Goal: Task Accomplishment & Management: Use online tool/utility

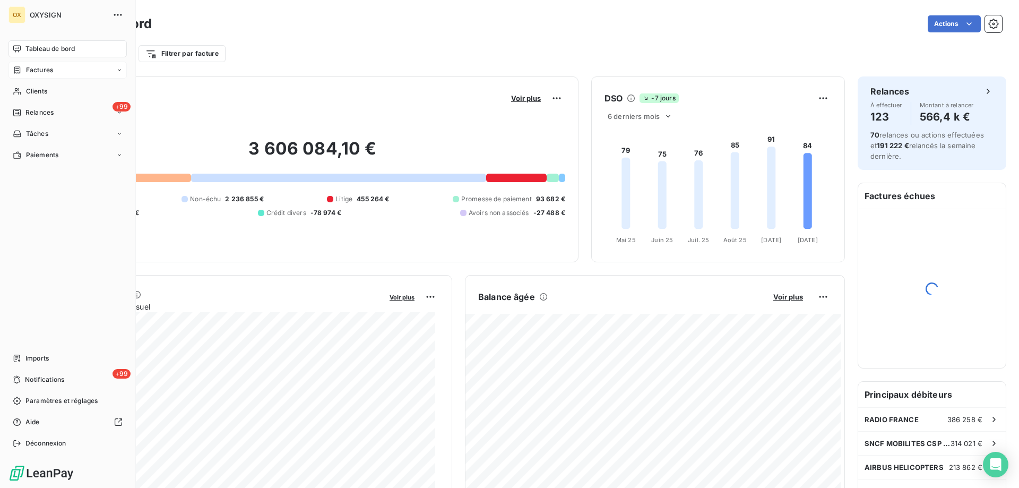
click at [27, 73] on span "Factures" at bounding box center [39, 70] width 27 height 10
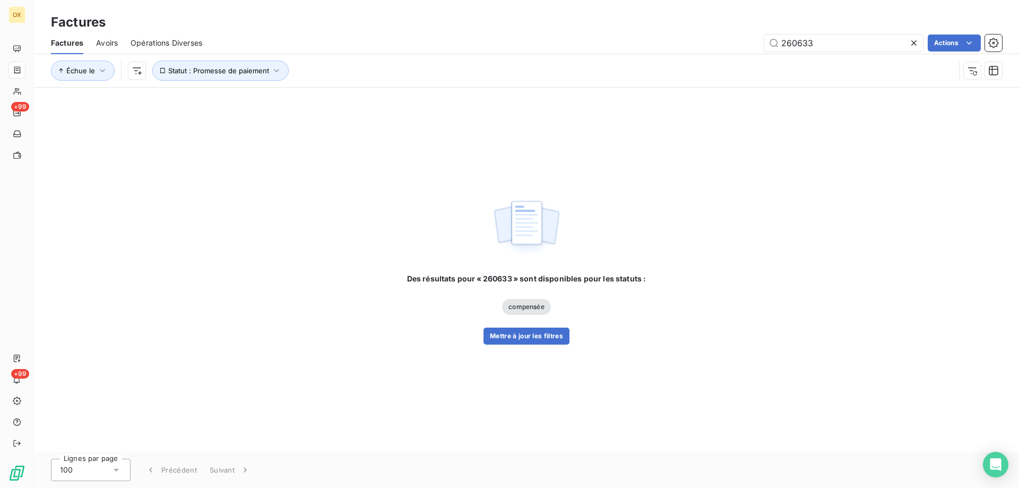
drag, startPoint x: 814, startPoint y: 44, endPoint x: 776, endPoint y: 54, distance: 40.0
click at [776, 53] on div "Factures Avoirs Opérations Diverses 260633 Actions" at bounding box center [526, 43] width 985 height 22
type input "2"
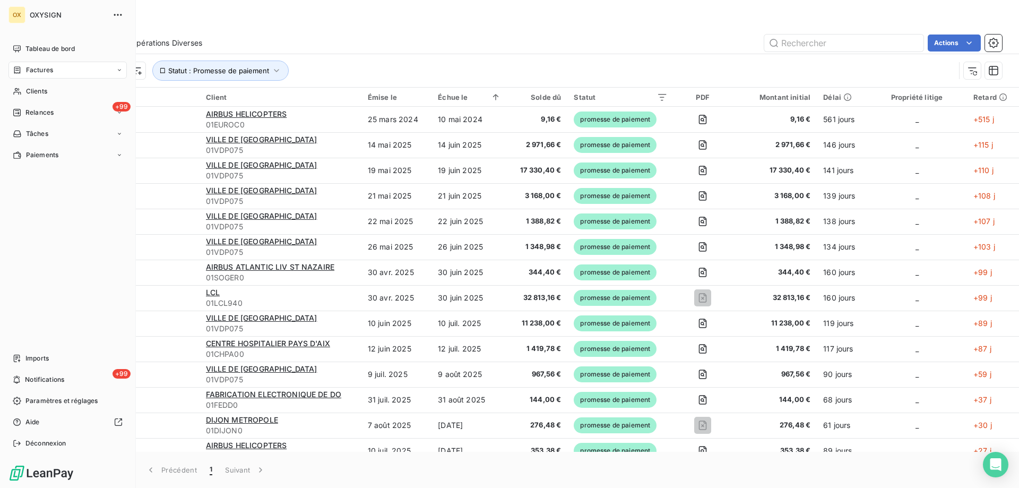
click at [37, 71] on span "Factures" at bounding box center [39, 70] width 27 height 10
click at [37, 93] on span "Factures" at bounding box center [38, 92] width 27 height 10
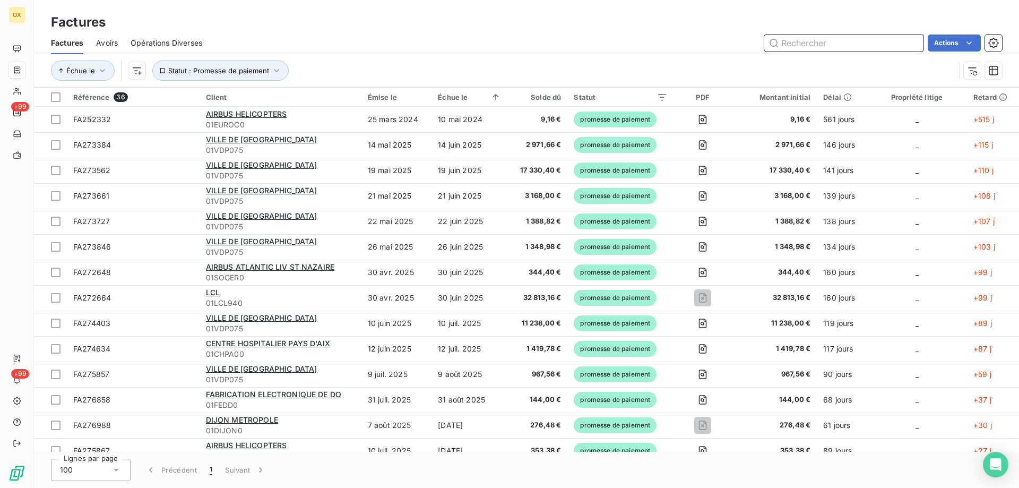
click at [800, 41] on input "text" at bounding box center [844, 43] width 159 height 17
type input "f"
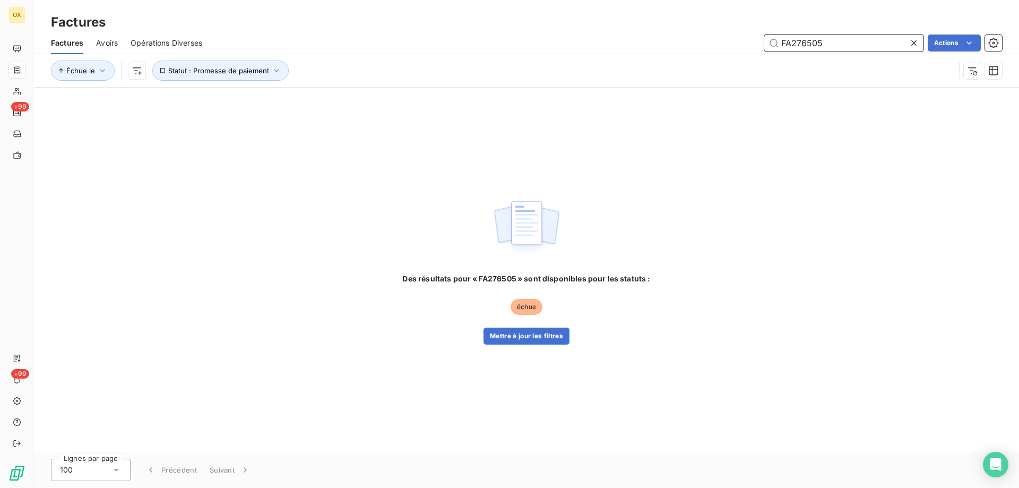
type input "FA276505"
click at [528, 307] on span "échue" at bounding box center [527, 307] width 32 height 16
click at [511, 338] on button "Mettre à jour les filtres" at bounding box center [527, 336] width 86 height 17
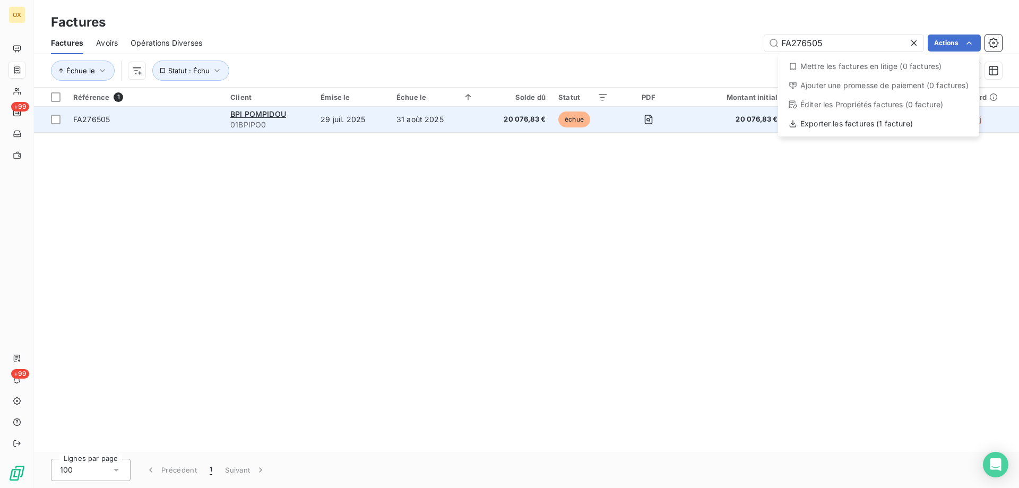
click at [573, 122] on html "OX +99 +99 Factures Factures Avoirs Opérations Diverses FA276505 Actions Mettre…" at bounding box center [509, 244] width 1019 height 488
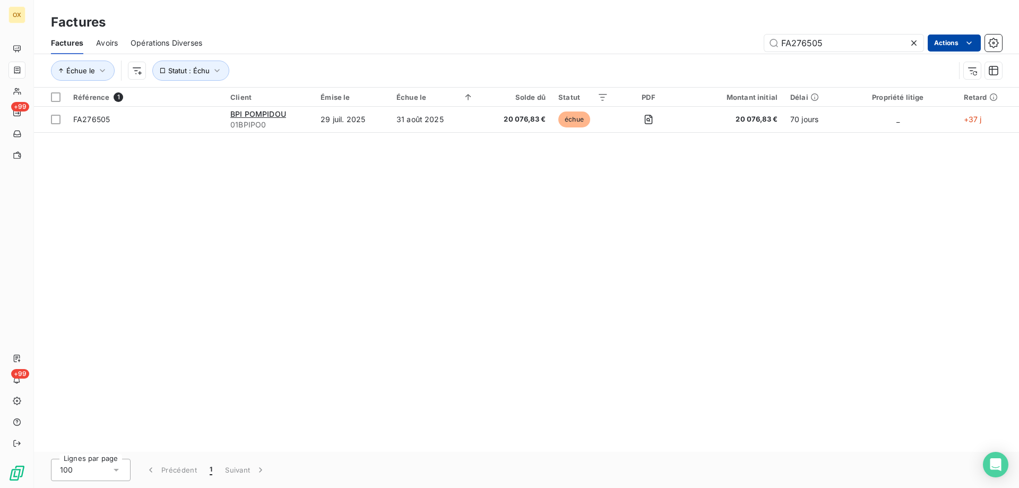
click at [938, 41] on html "OX +99 +99 Factures Factures Avoirs Opérations Diverses FA276505 Actions Échue …" at bounding box center [509, 244] width 1019 height 488
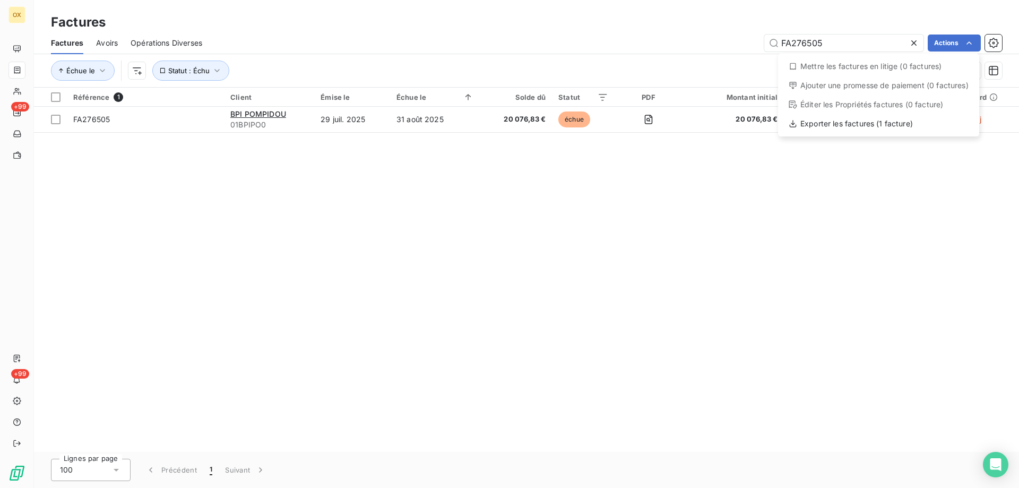
click at [854, 72] on div "Mettre les factures en litige (0 factures)" at bounding box center [879, 66] width 193 height 17
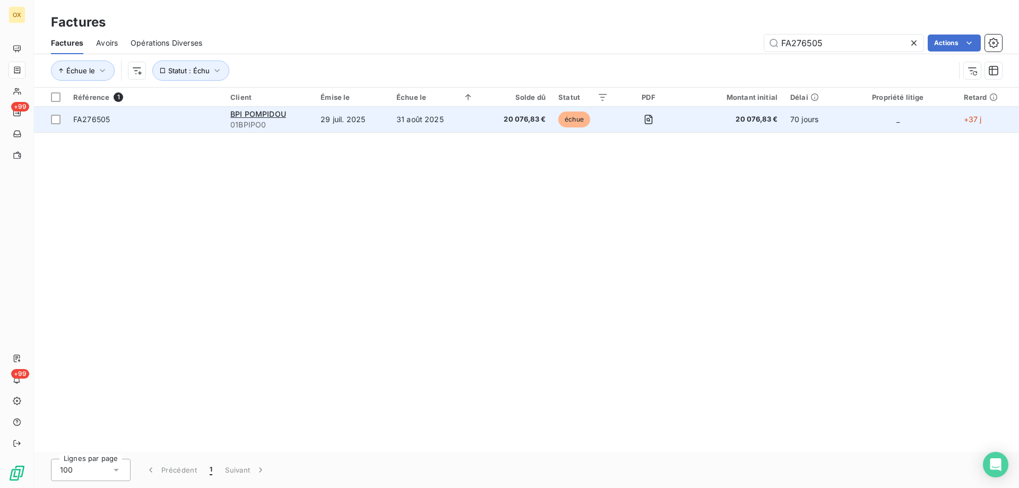
click at [572, 120] on html "OX +99 +99 Factures Factures Avoirs Opérations Diverses FA276505 Actions Échue …" at bounding box center [509, 244] width 1019 height 488
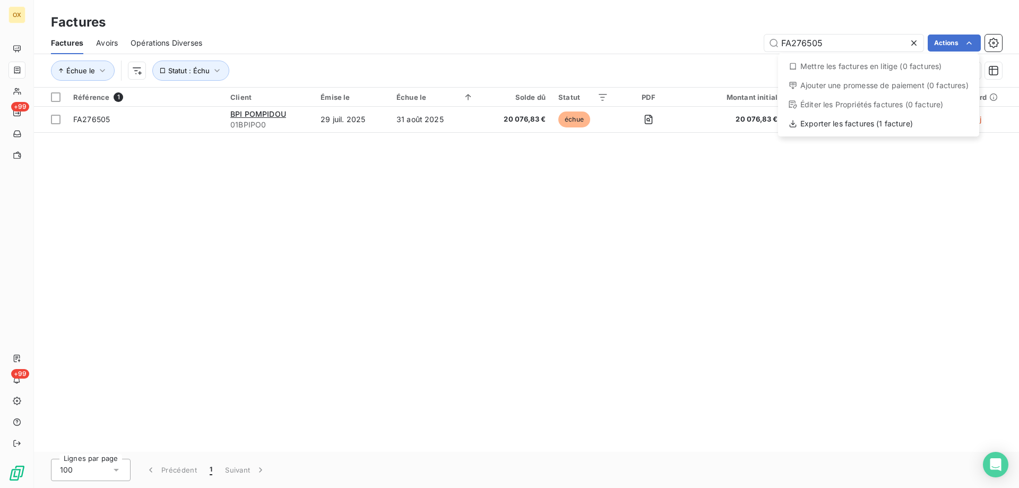
click at [837, 65] on div "Mettre les factures en litige (0 factures)" at bounding box center [879, 66] width 193 height 17
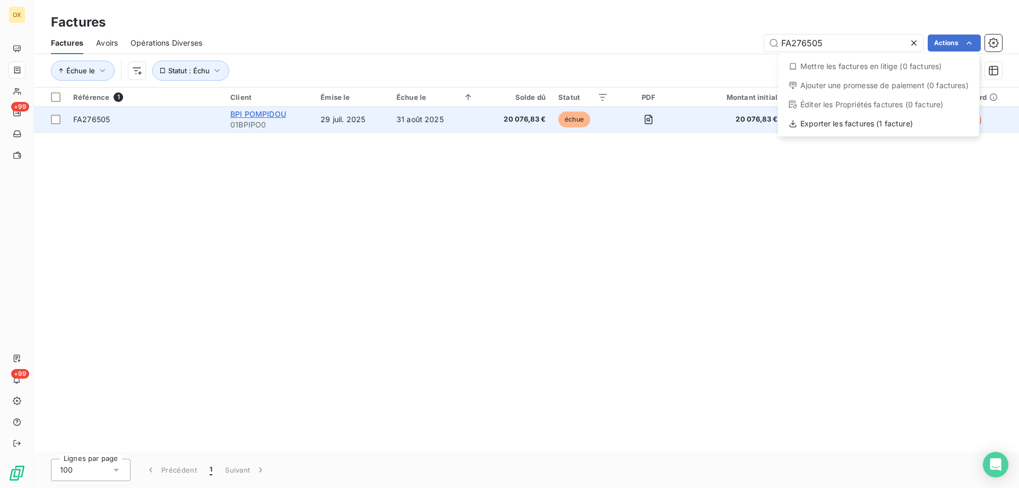
click at [241, 116] on html "OX +99 +99 Factures Factures Avoirs Opérations Diverses FA276505 Actions Mettre…" at bounding box center [509, 244] width 1019 height 488
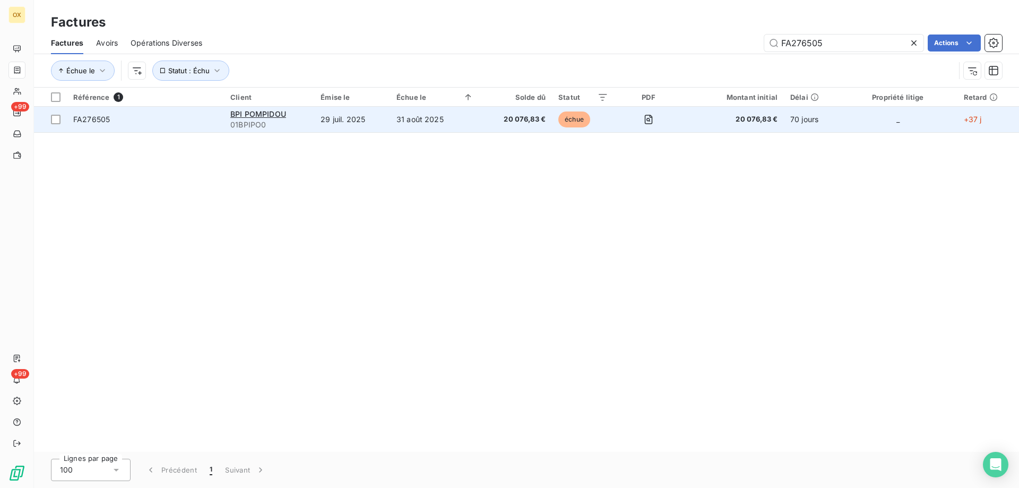
click at [87, 117] on span "FA276505" at bounding box center [91, 119] width 37 height 9
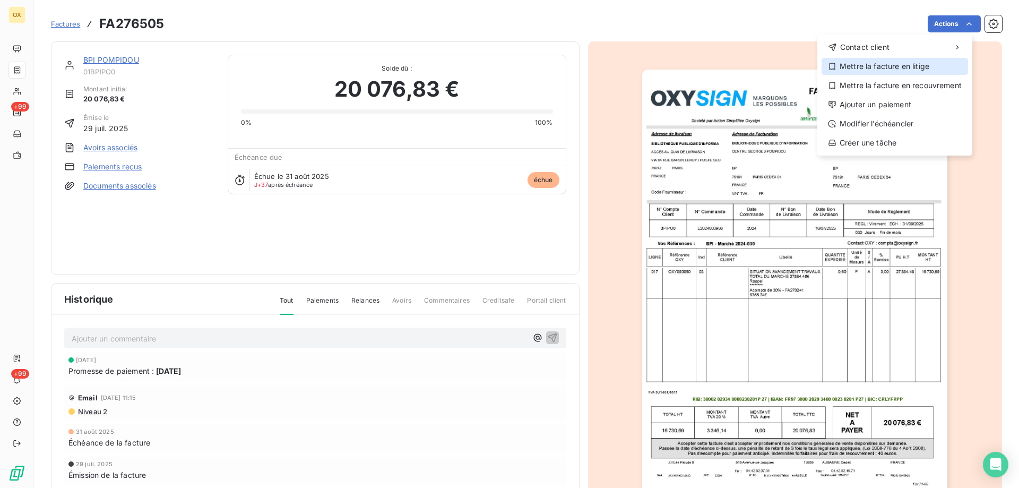
click at [832, 69] on icon at bounding box center [832, 66] width 6 height 7
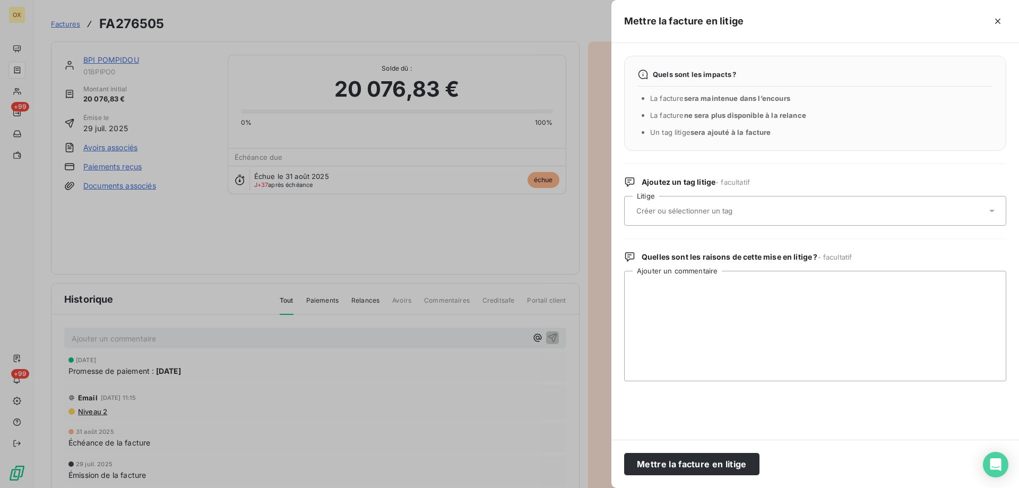
click at [993, 212] on icon at bounding box center [992, 210] width 11 height 11
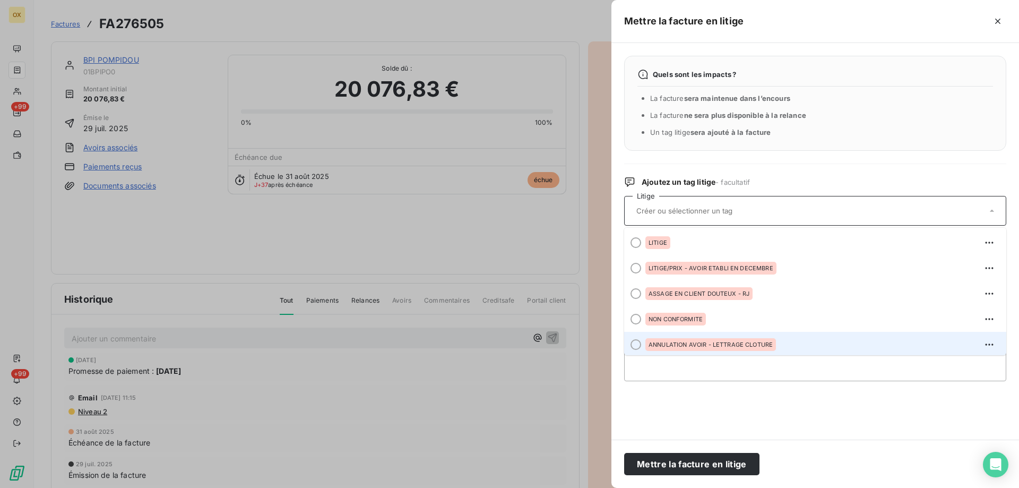
scroll to position [2, 0]
click at [699, 346] on span "ANNULATION AVOIR - LETTRAGE CLOTURE" at bounding box center [711, 342] width 124 height 6
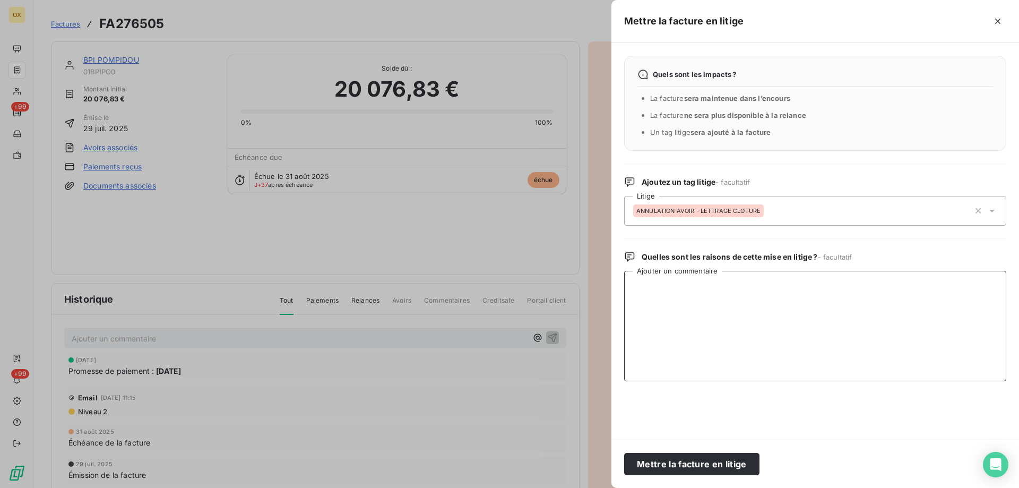
click at [640, 288] on textarea "Ajouter un commentaire" at bounding box center [815, 326] width 382 height 110
type textarea "Avoir établi AV279266 du [DATE]"
click at [695, 460] on button "Mettre la facture en litige" at bounding box center [691, 464] width 135 height 22
